Goal: Check status: Check status

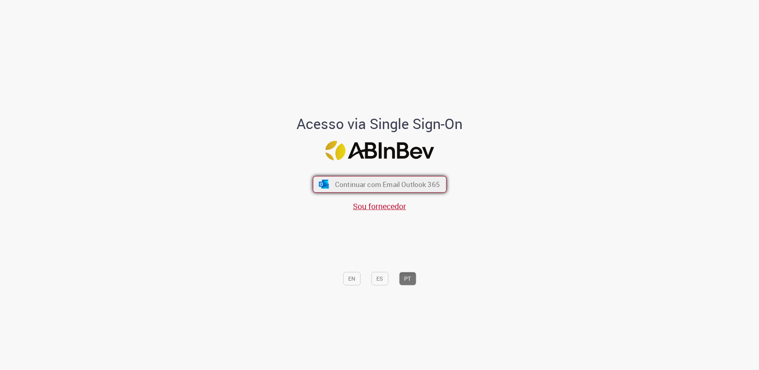
click at [388, 183] on span "Continuar com Email Outlook 365" at bounding box center [387, 184] width 105 height 9
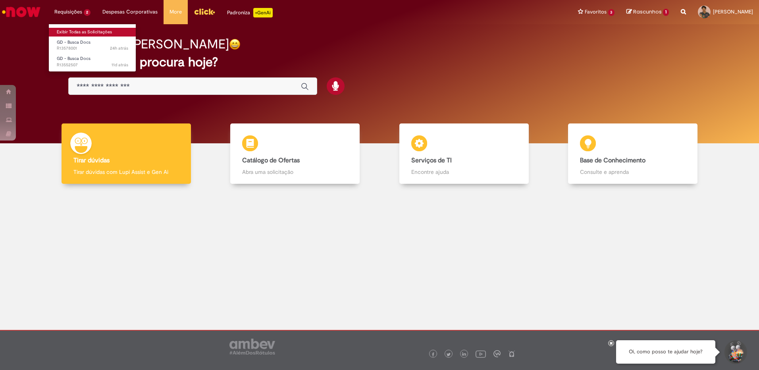
click at [70, 29] on link "Exibir Todas as Solicitações" at bounding box center [92, 32] width 87 height 9
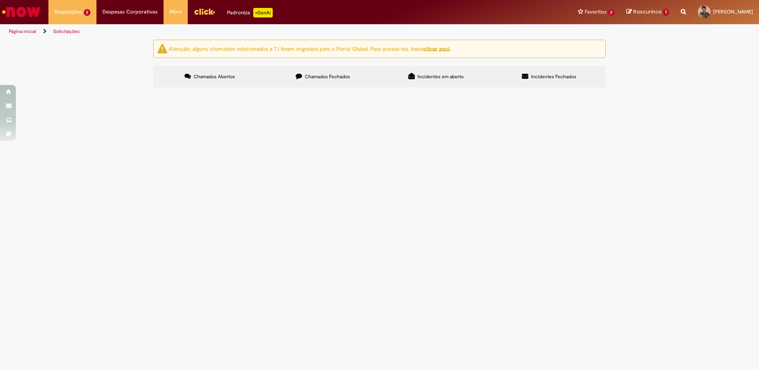
click at [313, 77] on span "Chamados Fechados" at bounding box center [327, 76] width 45 height 6
drag, startPoint x: 403, startPoint y: 207, endPoint x: 408, endPoint y: 208, distance: 4.4
click at [0, 0] on tbody "R13565895 Emissão/Devolução Encontro de Contas Fornecedor Olá Solucionado [DATE…" at bounding box center [0, 0] width 0 height 0
click at [631, 90] on div "Atenção: alguns chamados relacionados a T.I foram migrados para o Portal Global…" at bounding box center [379, 65] width 759 height 50
click at [0, 0] on span "Emissão/Devolução Encontro de [PERSON_NAME]" at bounding box center [0, 0] width 0 height 0
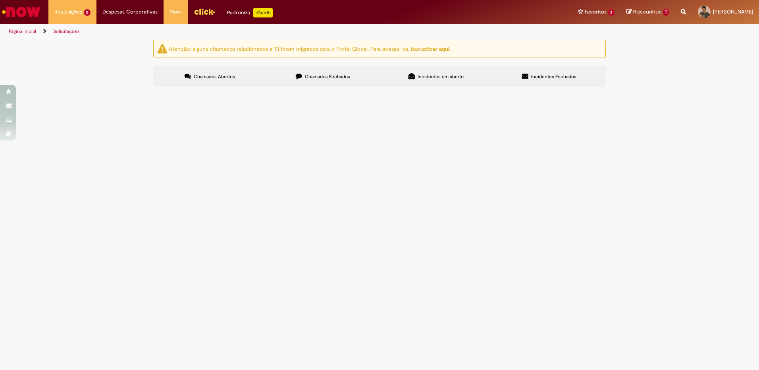
click at [328, 79] on span "Chamados Fechados" at bounding box center [327, 76] width 45 height 6
click at [0, 0] on span "Emissão/Devolução Encontro de Contas Fornecedor" at bounding box center [0, 0] width 0 height 0
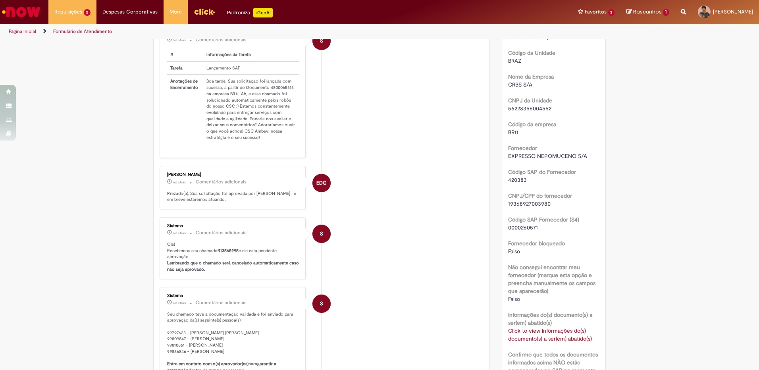
scroll to position [443, 0]
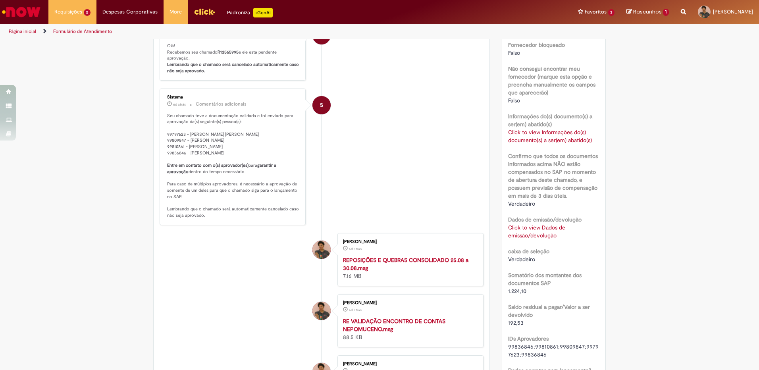
click at [528, 239] on div "Click to view Dados de emissão/devolução Click to view Dados de emissão/devoluç…" at bounding box center [554, 232] width 92 height 16
click at [528, 236] on link "Click to view Dados de emissão/devolução" at bounding box center [536, 231] width 57 height 15
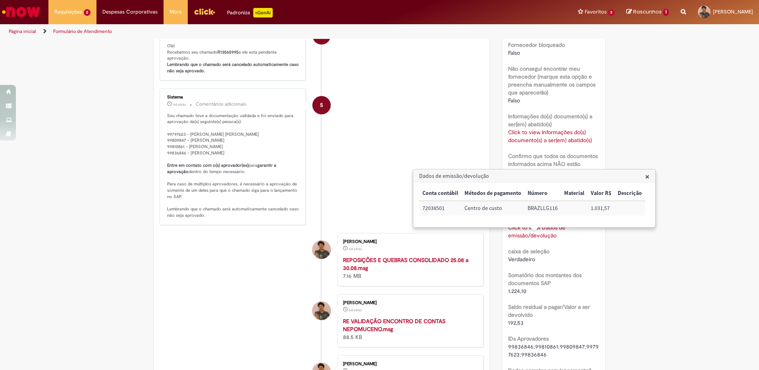
click at [692, 286] on div "Verificar Código de Barras Aguardando Aprovação Aguardando atendimento Em andam…" at bounding box center [379, 181] width 759 height 1168
